Goal: Check status

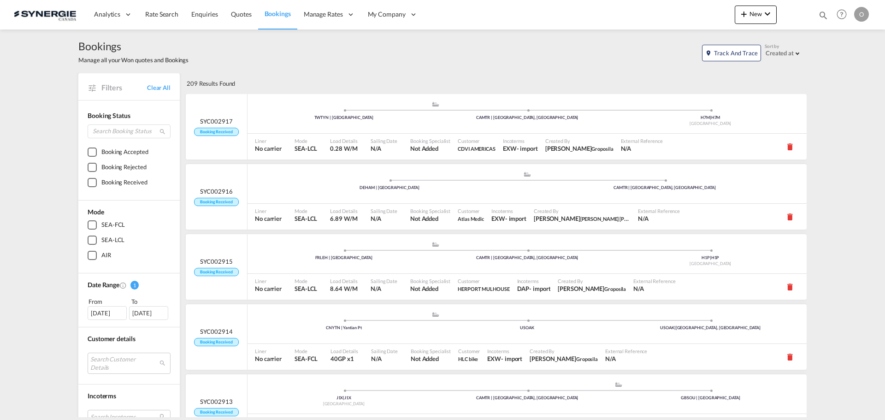
click at [822, 14] on md-icon "icon-magnify" at bounding box center [823, 15] width 10 height 10
click at [672, 16] on select "Bookings Quotes Enquiries" at bounding box center [677, 15] width 44 height 17
select select "Quotes"
click at [655, 7] on select "Bookings Quotes Enquiries" at bounding box center [677, 15] width 44 height 17
click at [711, 6] on div "Bookings Quotes Enquiries" at bounding box center [741, 15] width 174 height 18
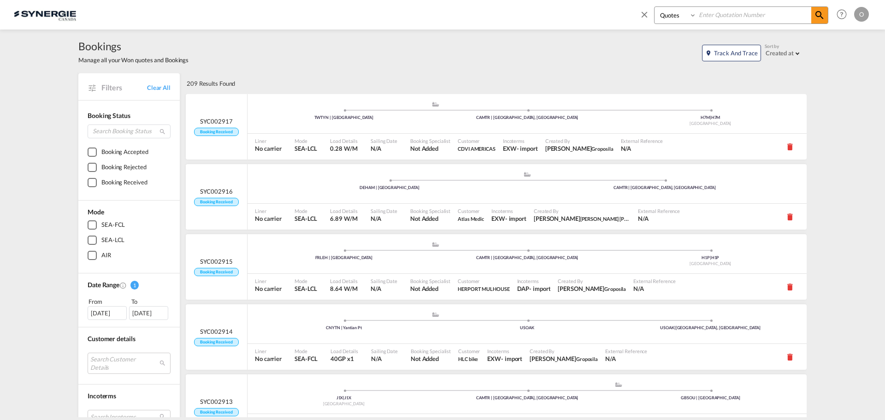
click at [709, 13] on input at bounding box center [754, 15] width 115 height 16
paste input "SYC000014096"
type input "SYC000014096"
click at [816, 12] on md-icon "icon-magnify" at bounding box center [819, 15] width 11 height 11
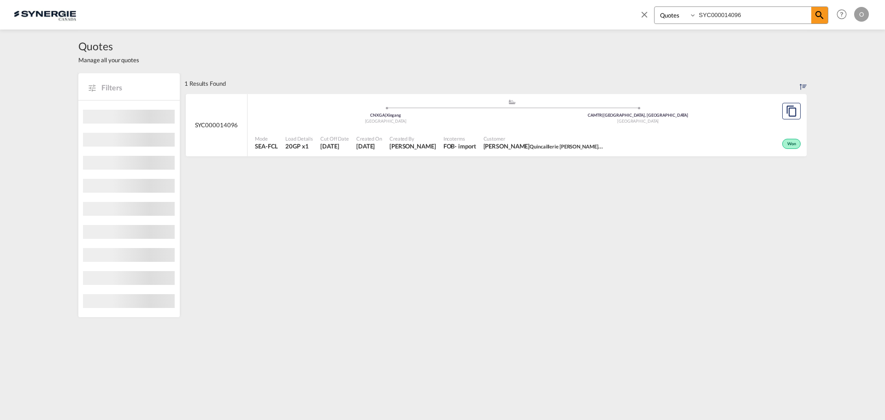
click at [480, 145] on div "Incoterms FOB - import" at bounding box center [460, 142] width 40 height 23
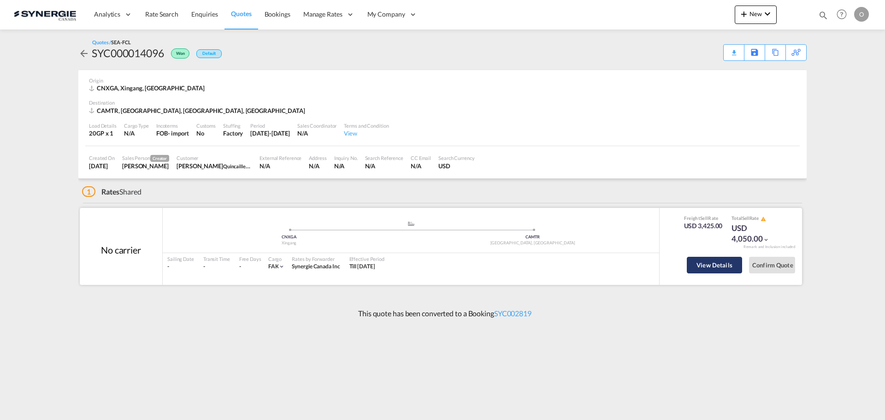
click at [696, 268] on button "View Details" at bounding box center [714, 265] width 55 height 17
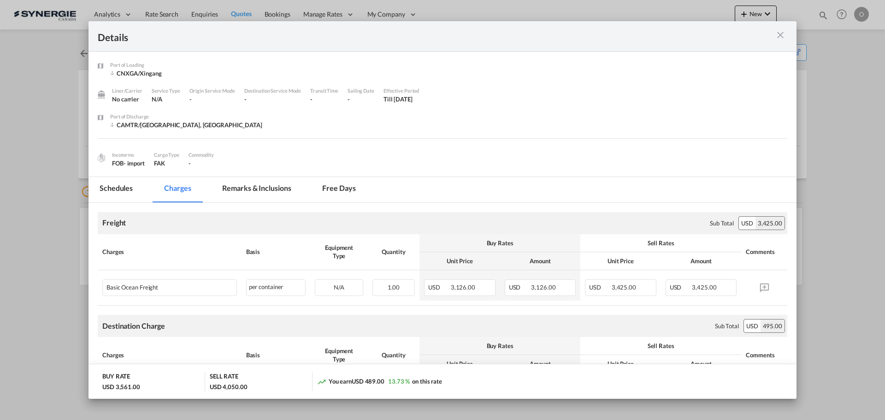
scroll to position [138, 0]
